Goal: Information Seeking & Learning: Understand process/instructions

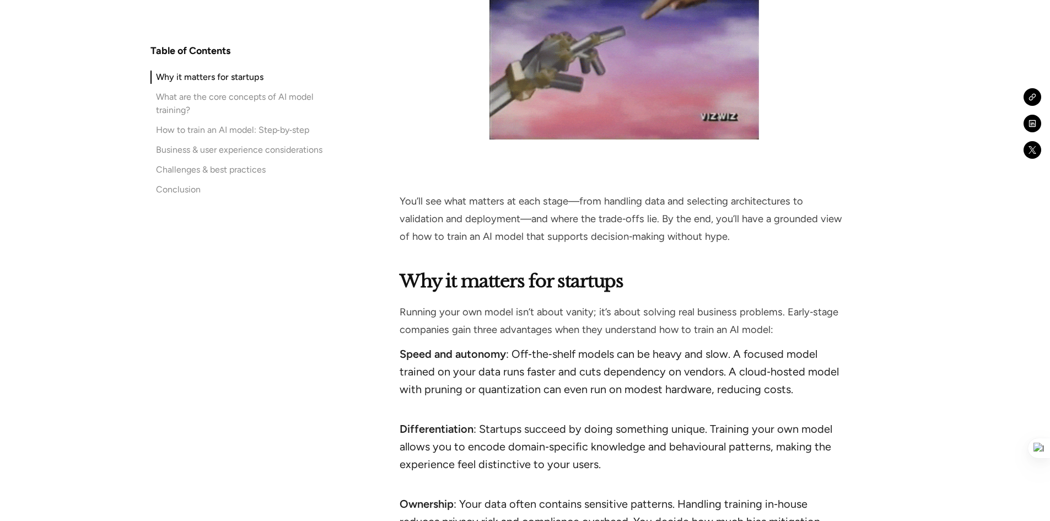
scroll to position [1047, 0]
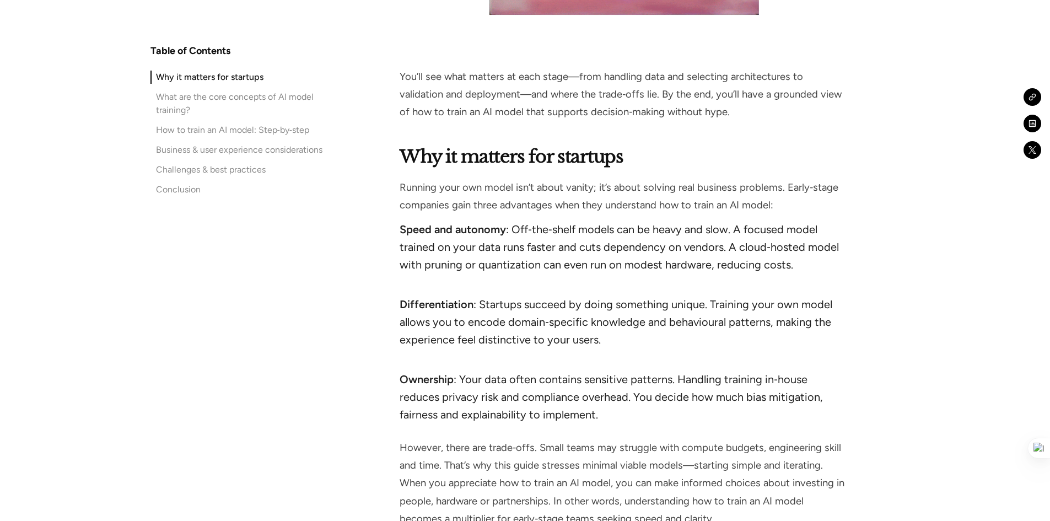
click at [419, 152] on strong "Why it matters for startups" at bounding box center [511, 157] width 223 height 22
click at [420, 152] on strong "Why it matters for startups" at bounding box center [511, 157] width 223 height 22
click at [692, 255] on li "Speed and autonomy : Off‑the‑shelf models can be heavy and slow. A focused mode…" at bounding box center [624, 256] width 449 height 71
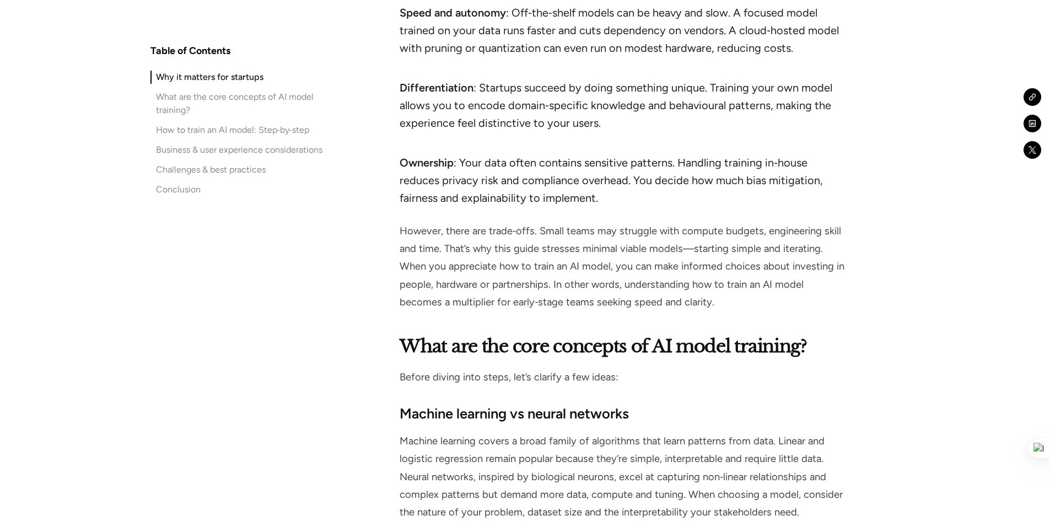
scroll to position [1268, 0]
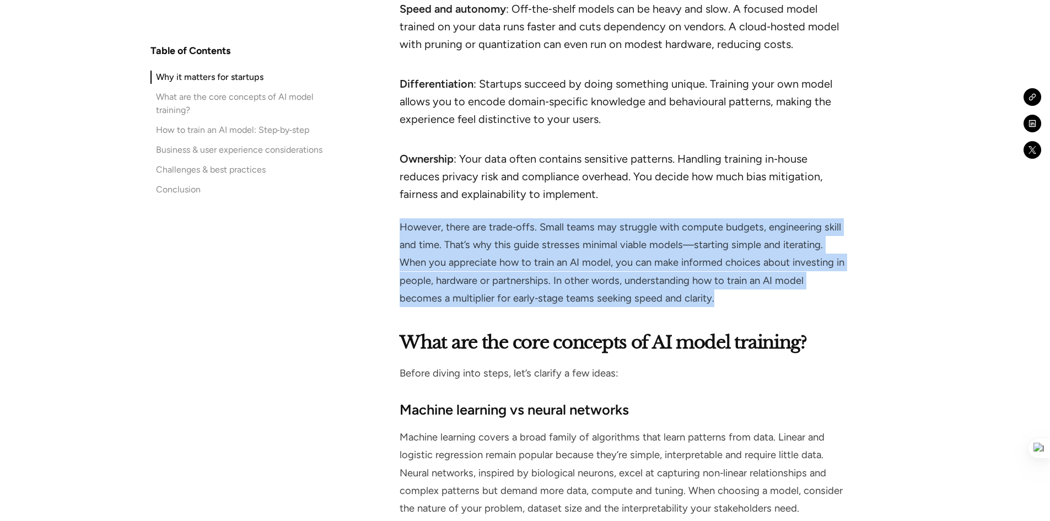
drag, startPoint x: 670, startPoint y: 300, endPoint x: 385, endPoint y: 219, distance: 295.9
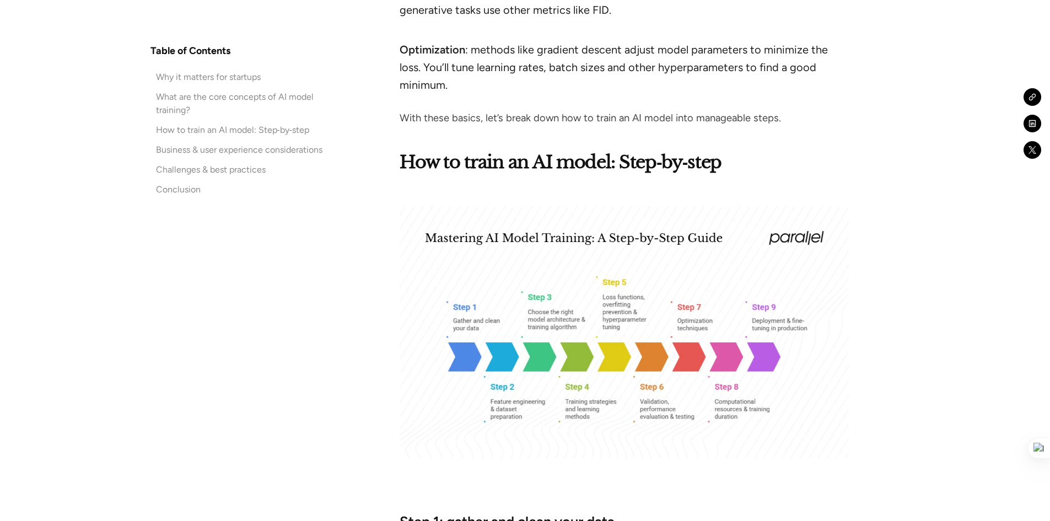
scroll to position [2095, 0]
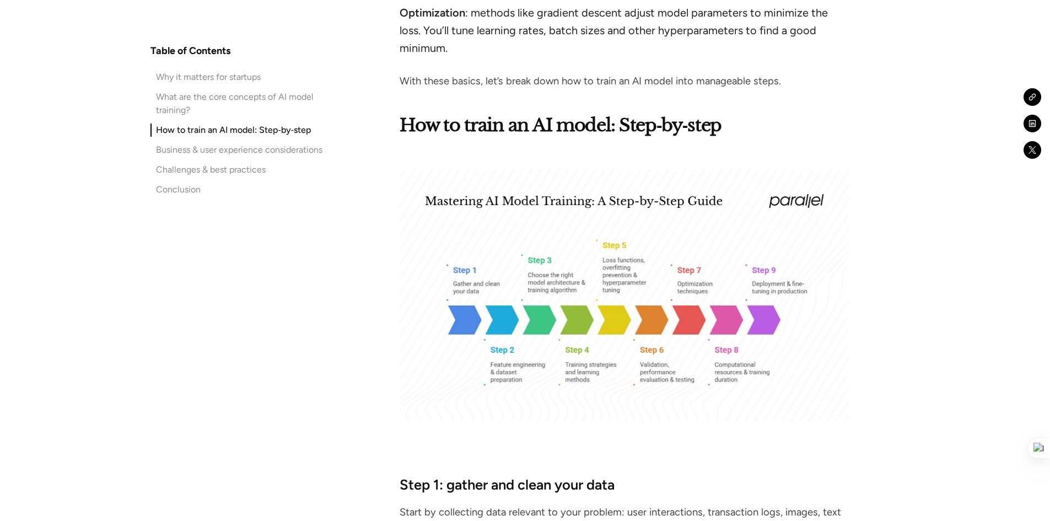
click at [721, 114] on strong "How to train an AI model: Step‑by‑step" at bounding box center [561, 125] width 322 height 22
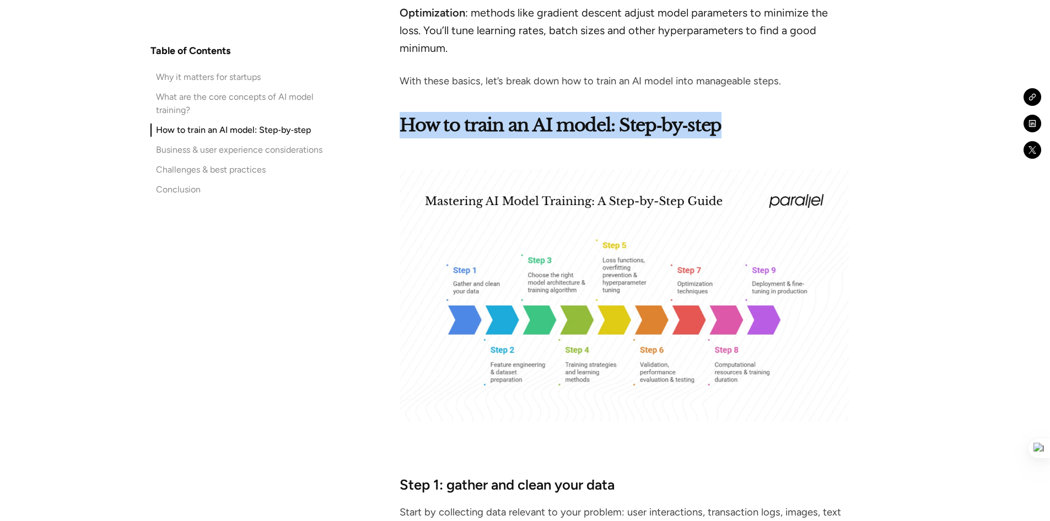
click at [721, 114] on strong "How to train an AI model: Step‑by‑step" at bounding box center [561, 125] width 322 height 22
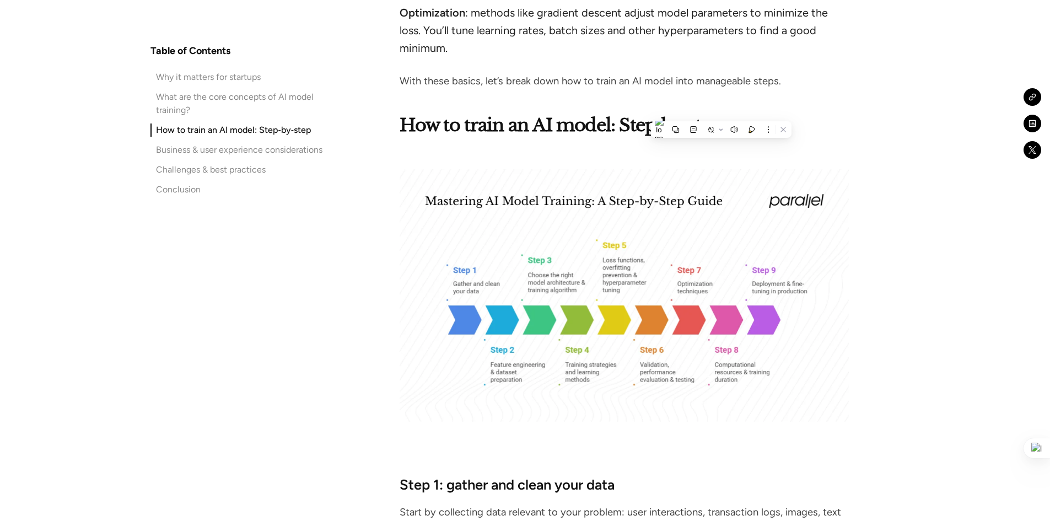
click at [769, 72] on p "With these basics, let’s break down how to train an AI model into manageable st…" at bounding box center [624, 81] width 449 height 18
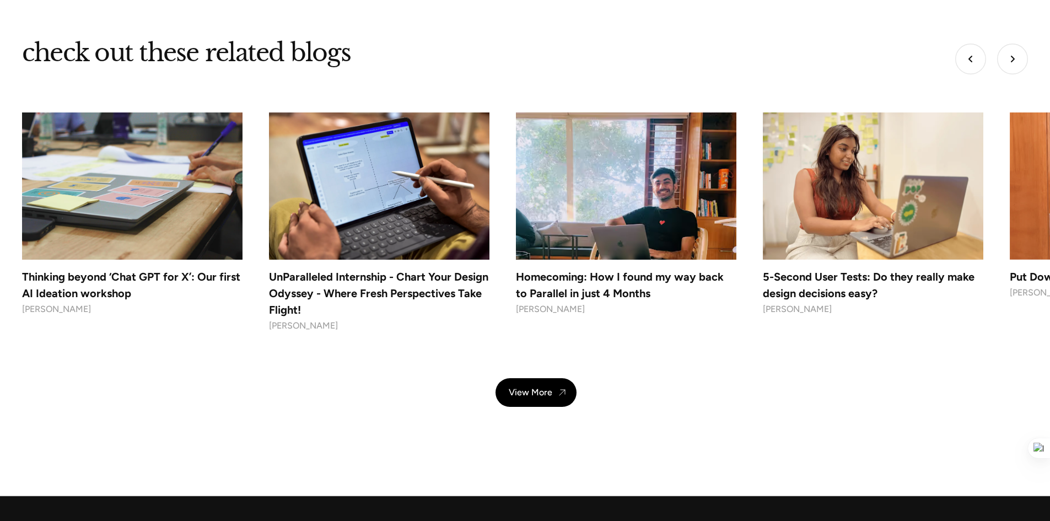
scroll to position [7167, 0]
